Goal: Task Accomplishment & Management: Manage account settings

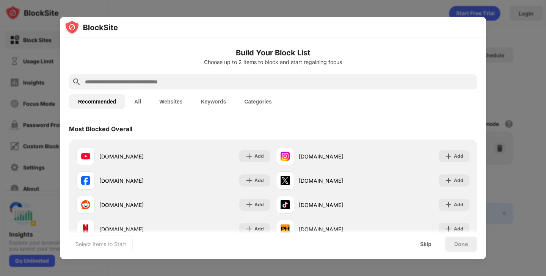
click at [254, 84] on input "text" at bounding box center [279, 81] width 390 height 9
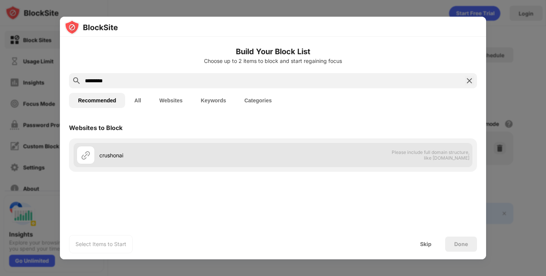
type input "*********"
click at [153, 157] on div "crushonai" at bounding box center [186, 155] width 174 height 8
click at [96, 156] on div "crushonai" at bounding box center [175, 155] width 196 height 18
click at [87, 157] on img at bounding box center [85, 154] width 9 height 9
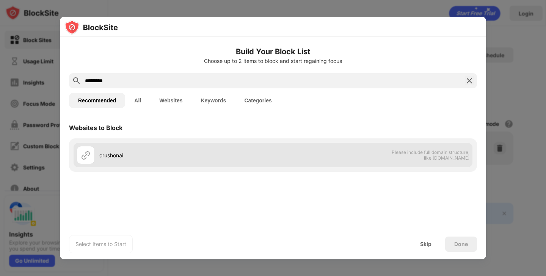
click at [87, 157] on img at bounding box center [85, 154] width 9 height 9
click at [108, 157] on div "crushonai" at bounding box center [186, 155] width 174 height 8
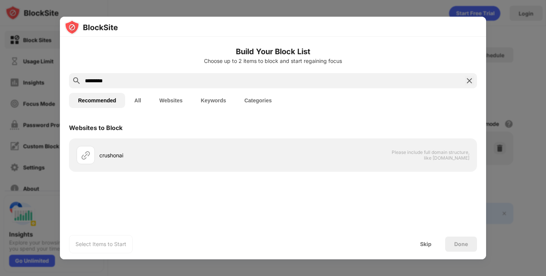
click at [145, 92] on div "Recommended All Websites Keywords Categories" at bounding box center [273, 100] width 408 height 24
click at [429, 243] on div "Skip" at bounding box center [425, 244] width 11 height 6
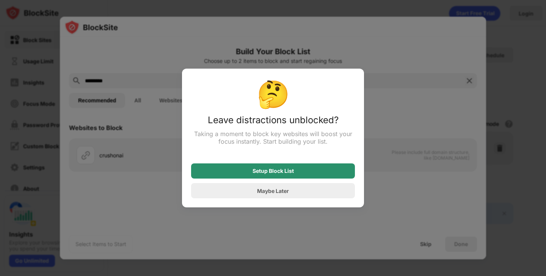
click at [309, 175] on div "Setup Block List" at bounding box center [273, 170] width 164 height 15
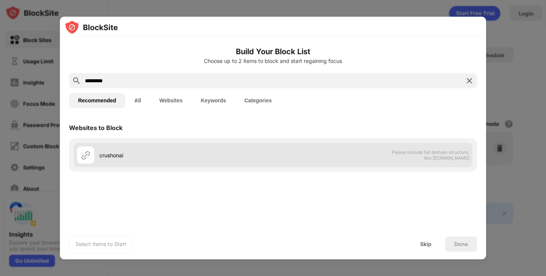
click at [108, 157] on div "crushonai" at bounding box center [186, 155] width 174 height 8
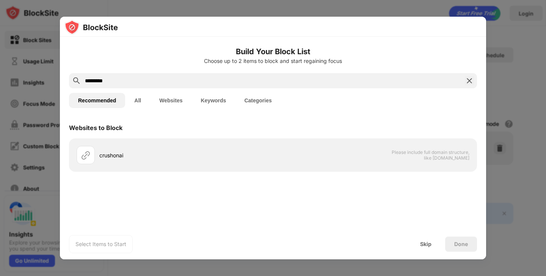
click at [113, 233] on div "Select Items to Start Skip Done" at bounding box center [273, 244] width 426 height 30
click at [113, 242] on div "Select Items to Start" at bounding box center [100, 244] width 51 height 8
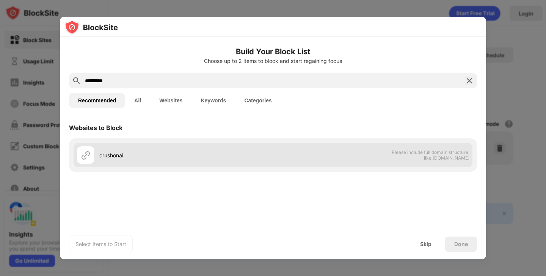
click at [83, 149] on div at bounding box center [86, 155] width 18 height 18
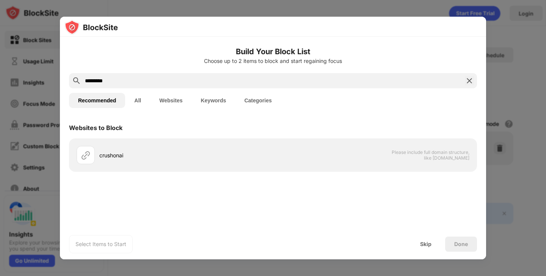
click at [473, 80] on img at bounding box center [469, 80] width 9 height 9
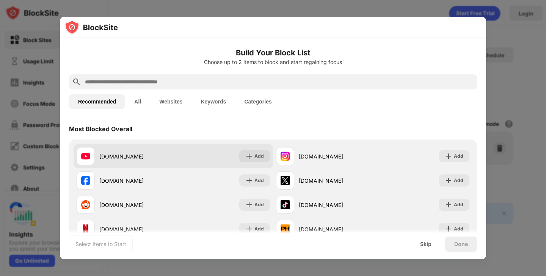
click at [101, 160] on div "[DOMAIN_NAME]" at bounding box center [136, 156] width 74 height 8
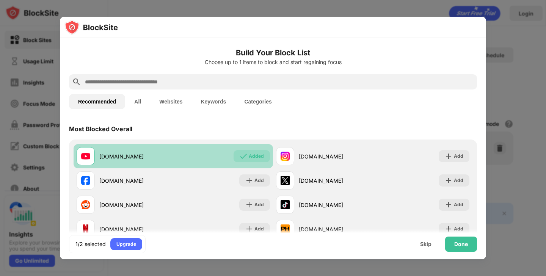
click at [102, 160] on div "[DOMAIN_NAME]" at bounding box center [136, 156] width 74 height 8
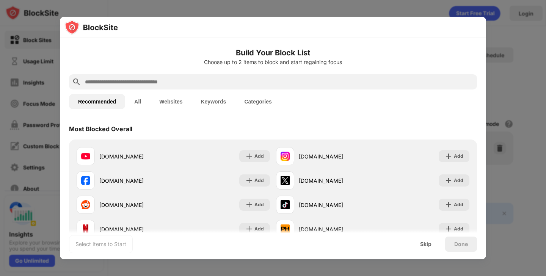
click at [159, 86] on input "text" at bounding box center [279, 81] width 390 height 9
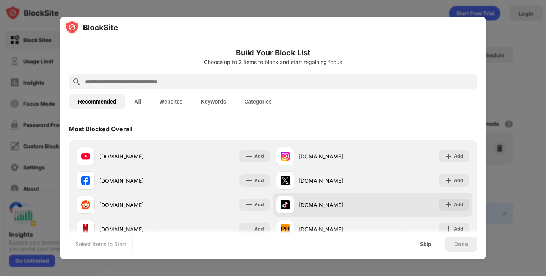
scroll to position [36, 0]
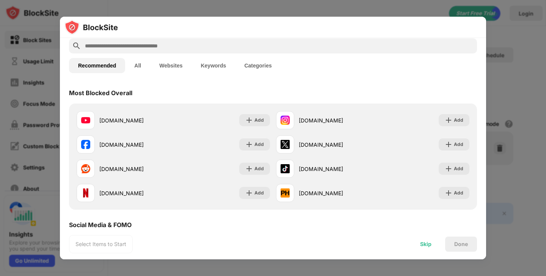
click at [426, 247] on div "Skip" at bounding box center [425, 244] width 11 height 6
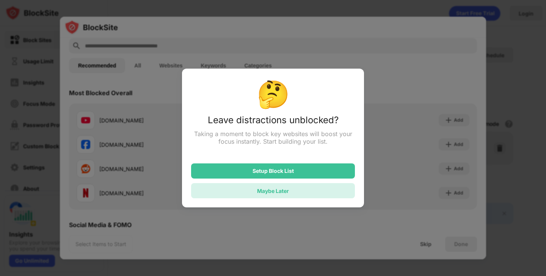
click at [296, 192] on div "Maybe Later" at bounding box center [273, 190] width 164 height 15
